Goal: Submit feedback/report problem

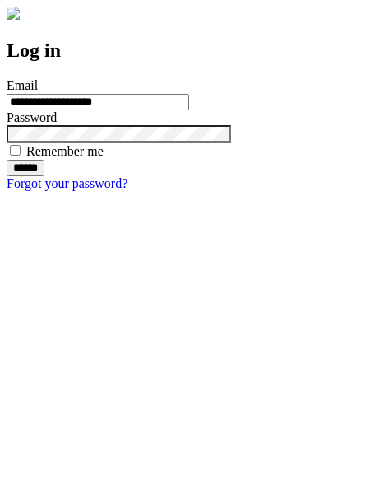
click at [44, 176] on input "******" at bounding box center [26, 168] width 38 height 16
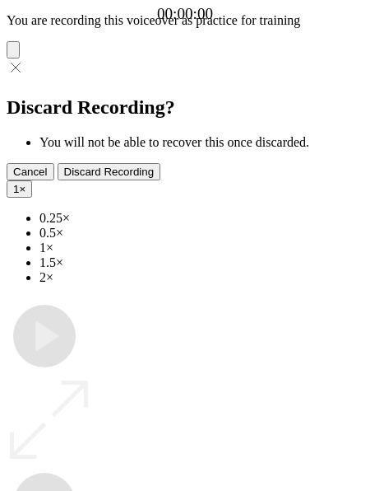
type input "**********"
